Goal: Task Accomplishment & Management: Use online tool/utility

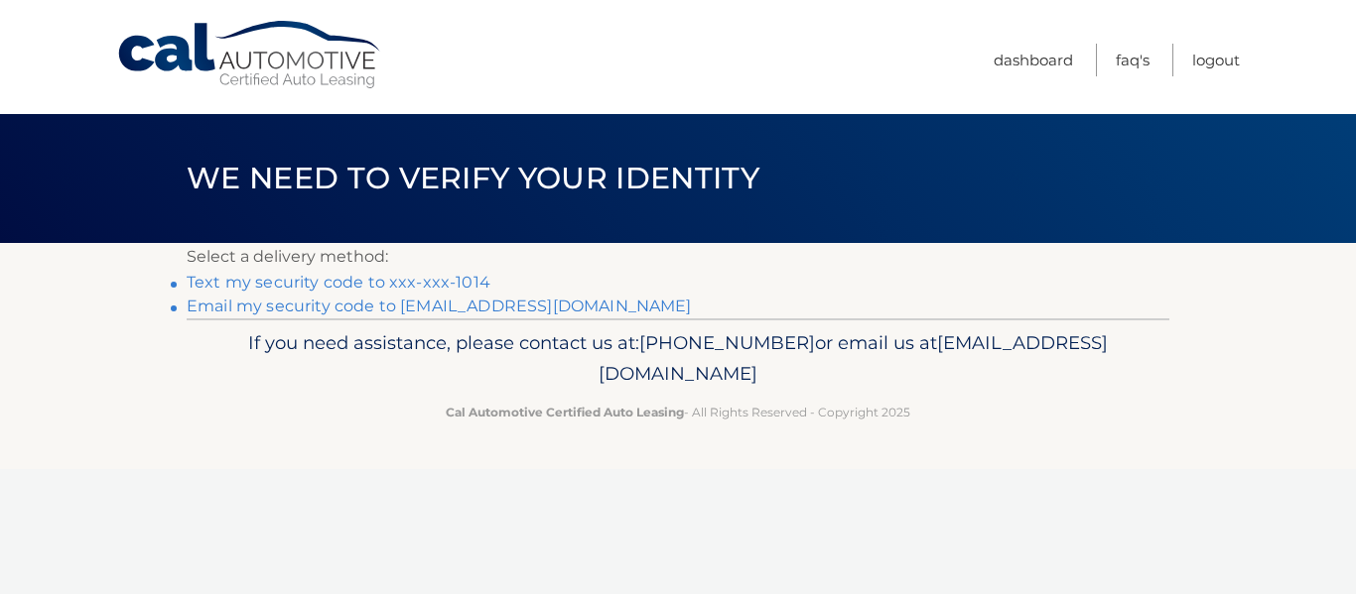
click at [448, 287] on link "Text my security code to xxx-xxx-1014" at bounding box center [339, 282] width 304 height 19
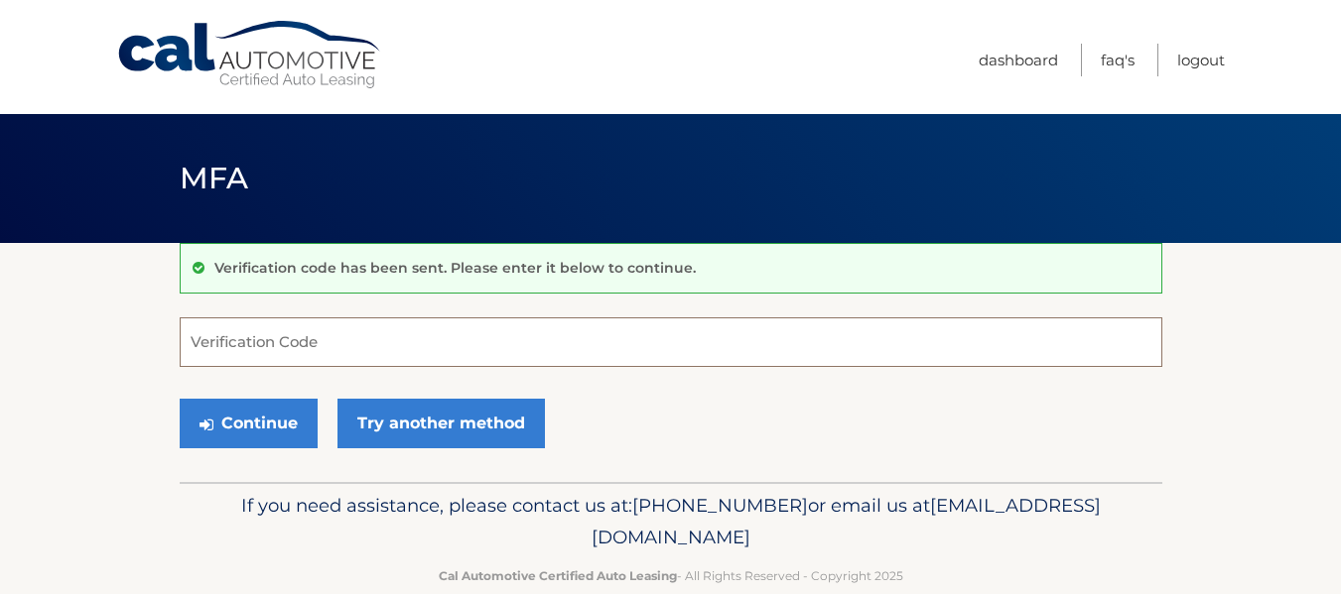
click at [301, 339] on input "Verification Code" at bounding box center [671, 343] width 983 height 50
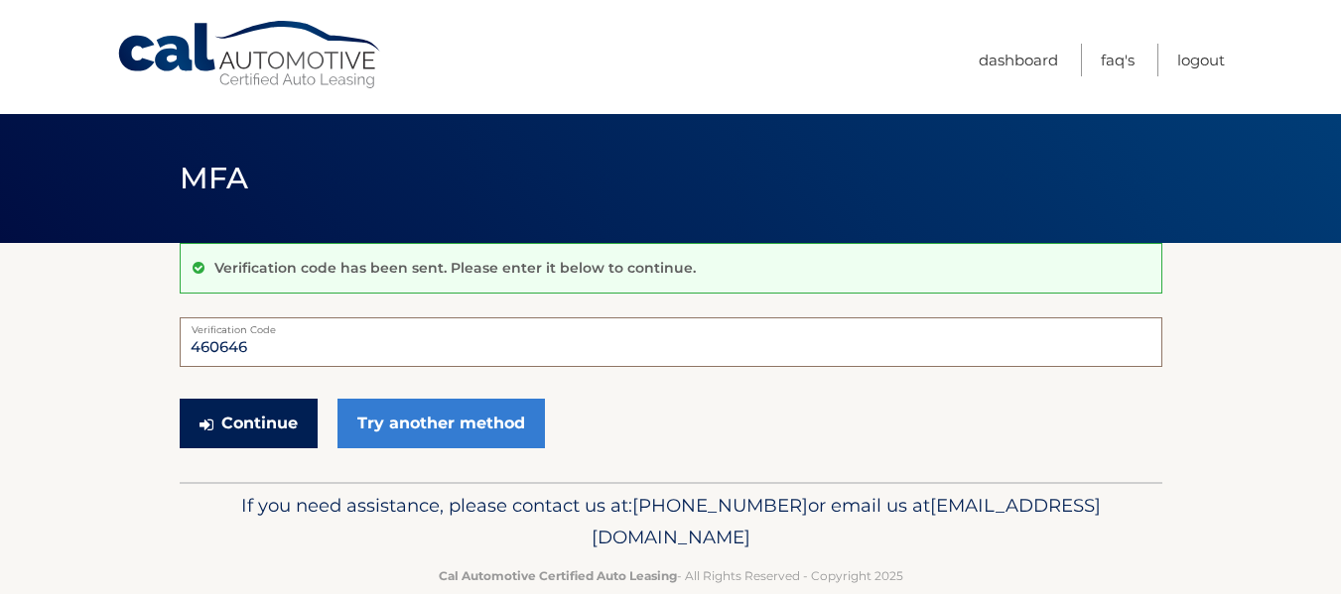
type input "460646"
click at [244, 424] on button "Continue" at bounding box center [249, 424] width 138 height 50
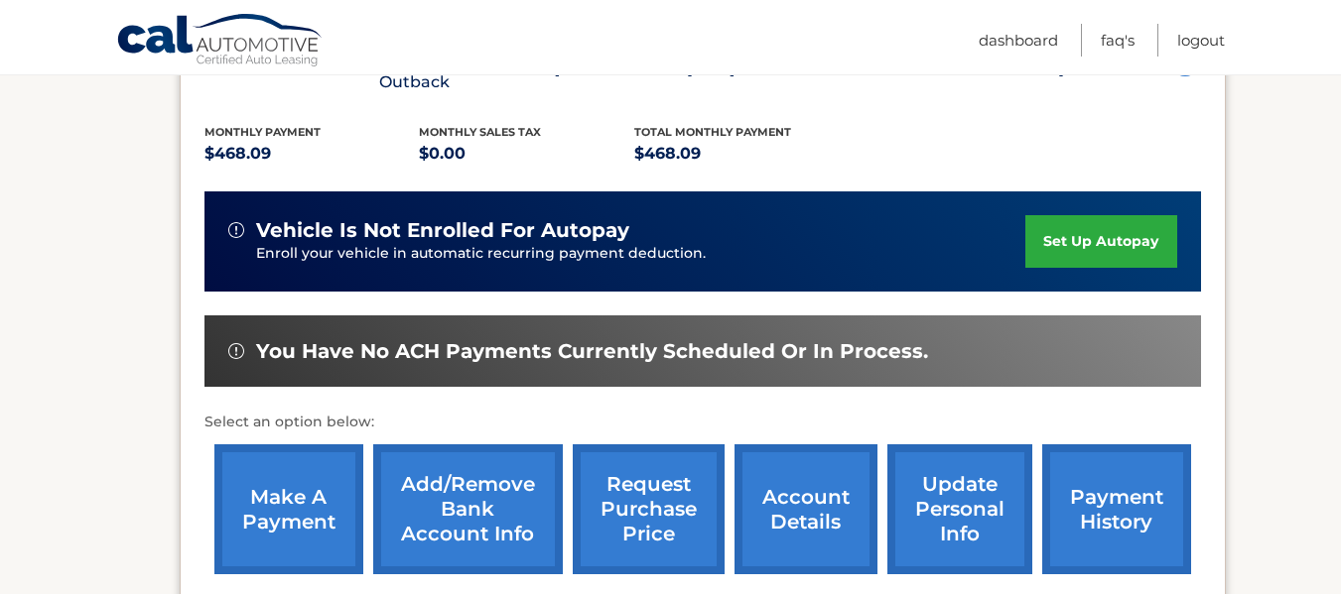
scroll to position [412, 0]
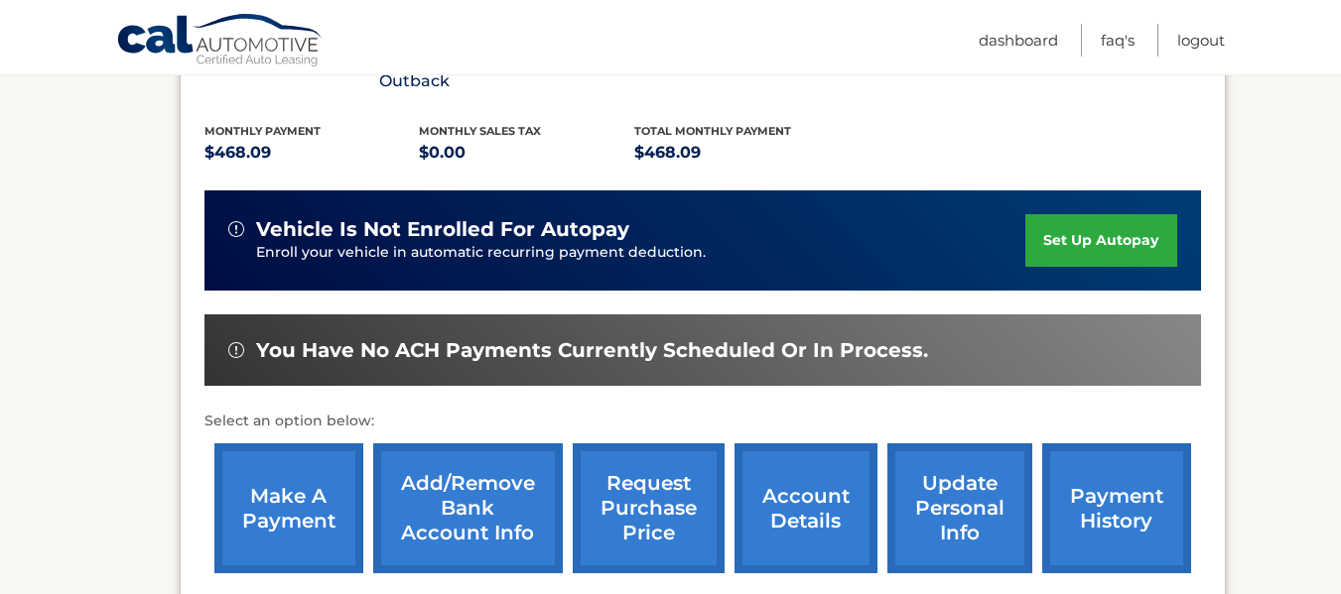
click at [283, 482] on link "make a payment" at bounding box center [288, 509] width 149 height 130
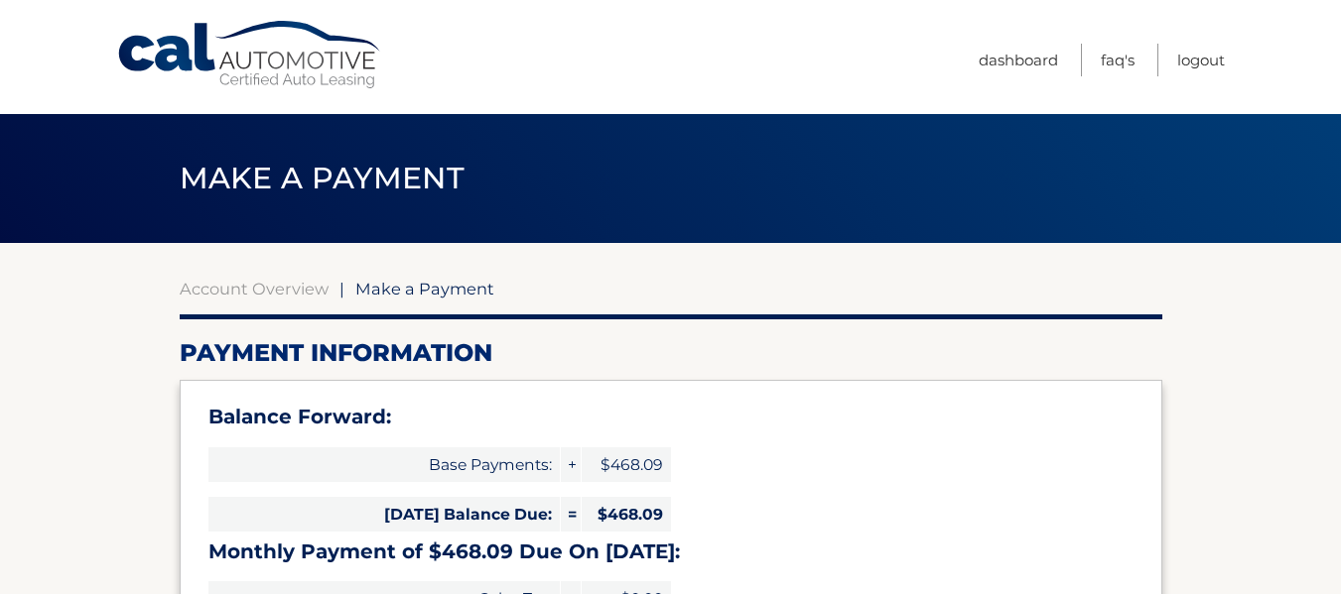
select select "ZjE0ODNjZDAtYjU5MS00MmIyLTgwN2YtYmYwOGI4Y2ZlNjA2"
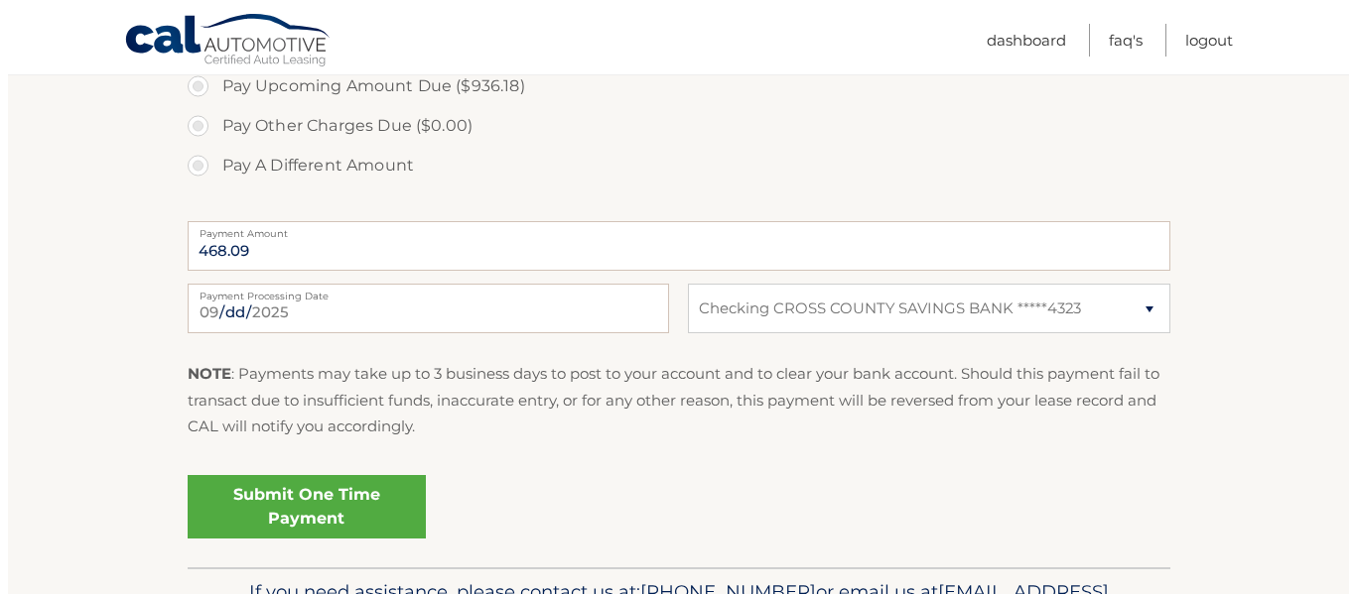
scroll to position [786, 0]
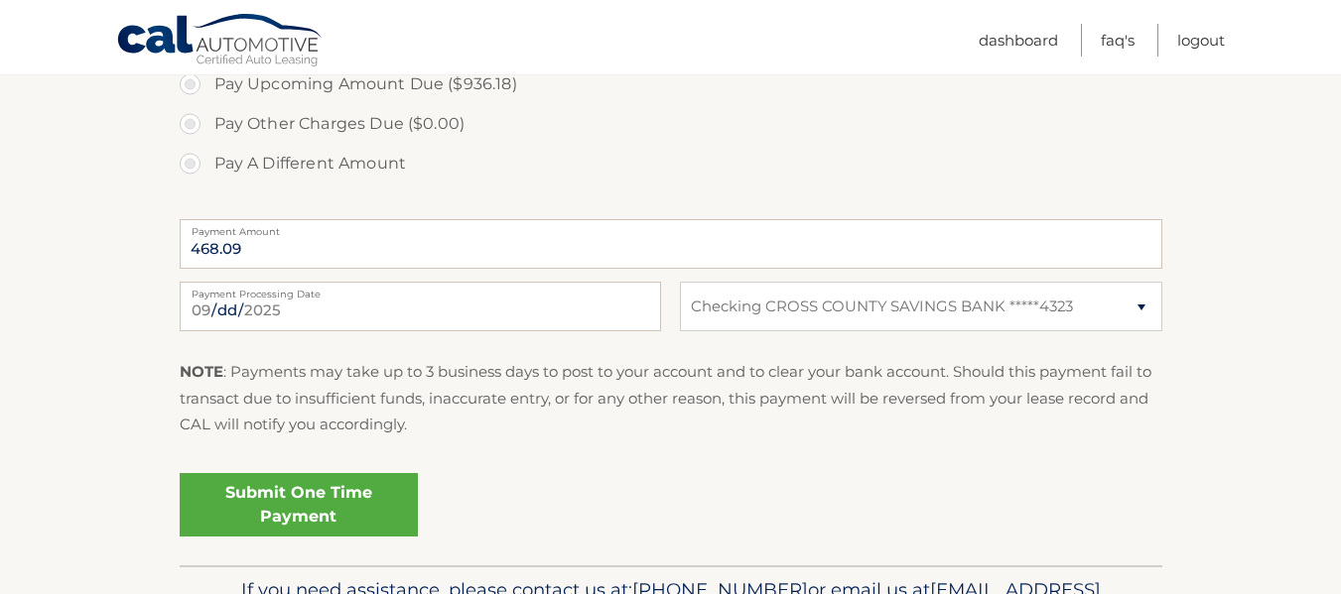
click at [334, 508] on link "Submit One Time Payment" at bounding box center [299, 505] width 238 height 64
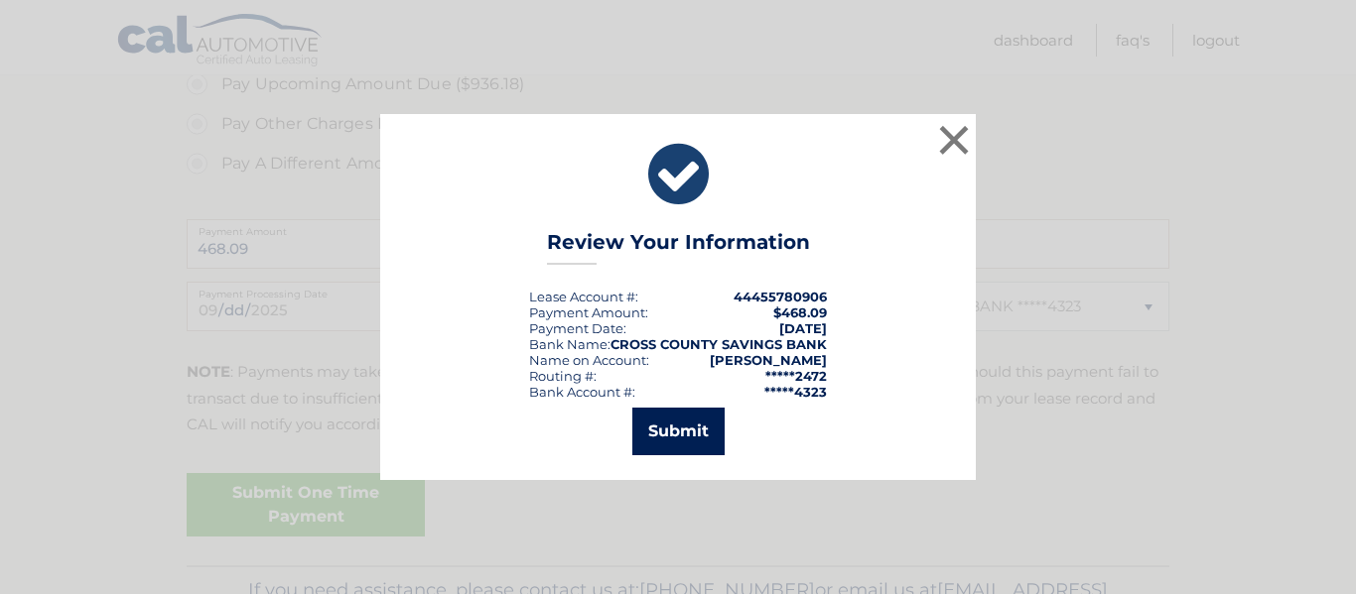
click at [686, 422] on button "Submit" at bounding box center [678, 432] width 92 height 48
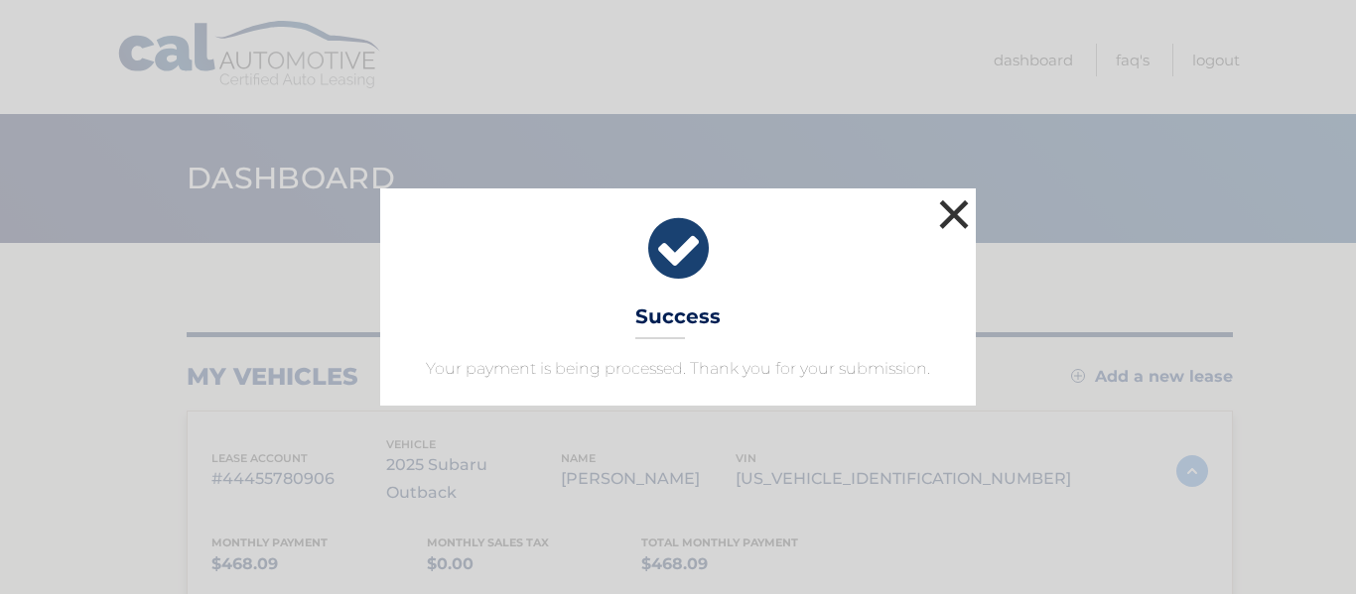
click at [958, 213] on button "×" at bounding box center [954, 215] width 40 height 40
